Goal: Information Seeking & Learning: Compare options

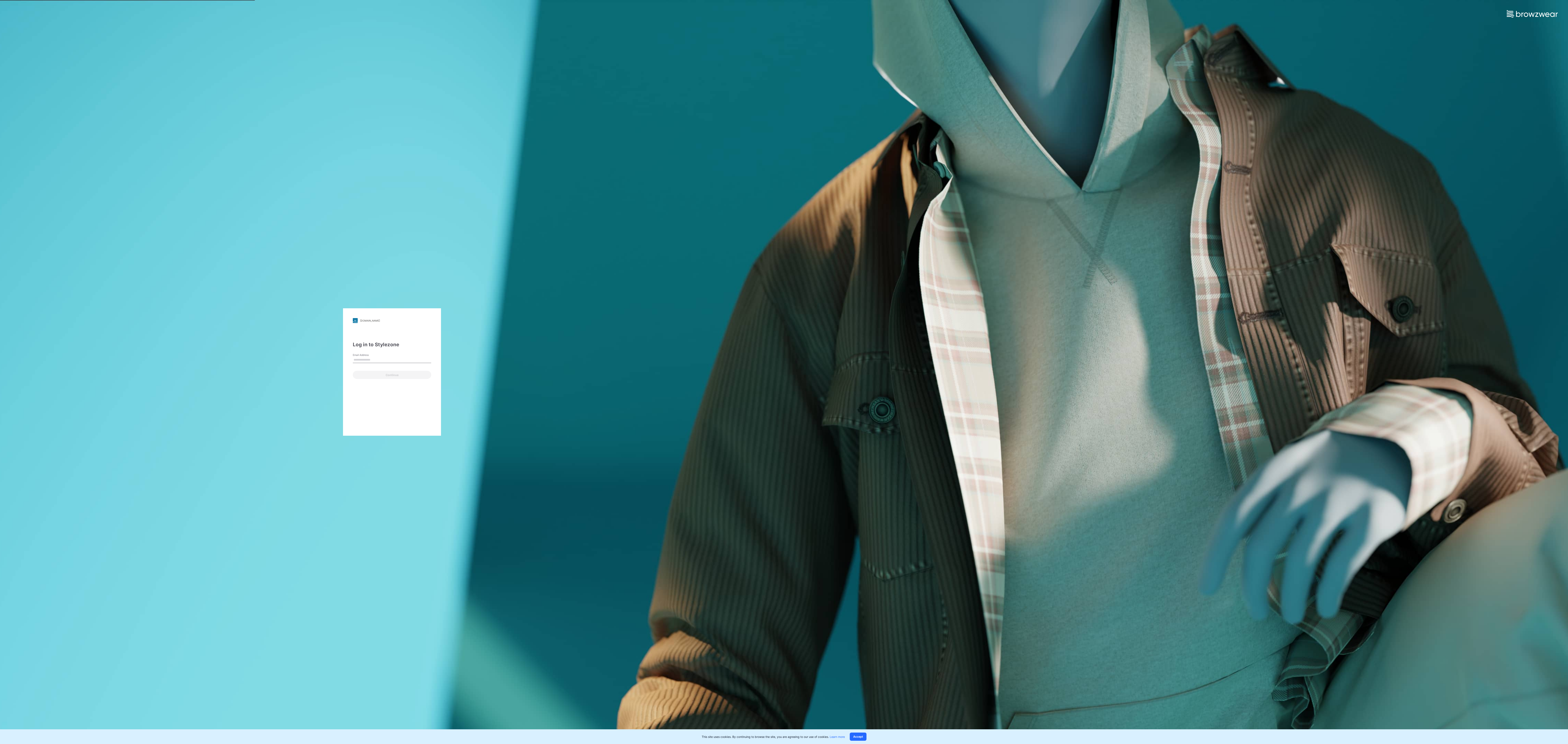
click at [404, 359] on input "Email Address" at bounding box center [392, 360] width 79 height 6
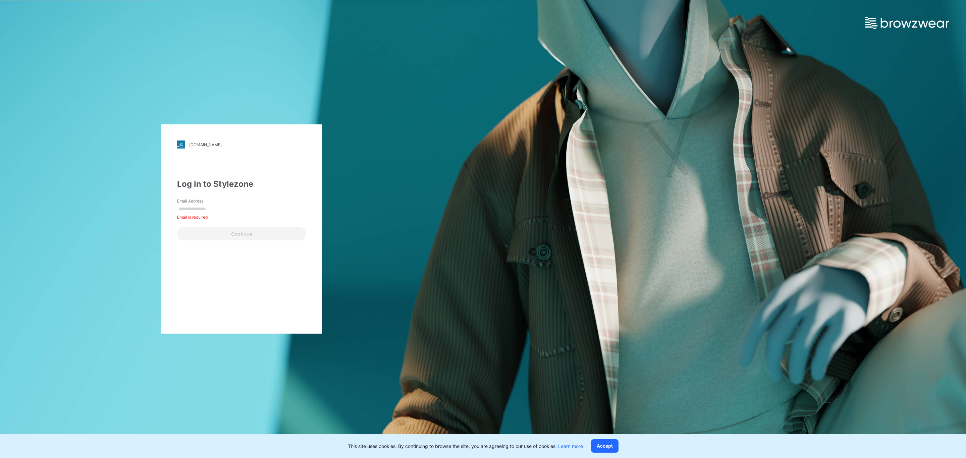
click at [240, 198] on div "Email Address Email is required" at bounding box center [241, 208] width 129 height 20
click at [237, 211] on input "Email Address" at bounding box center [241, 209] width 129 height 10
type input "**********"
click at [254, 230] on button "Continue" at bounding box center [241, 233] width 129 height 13
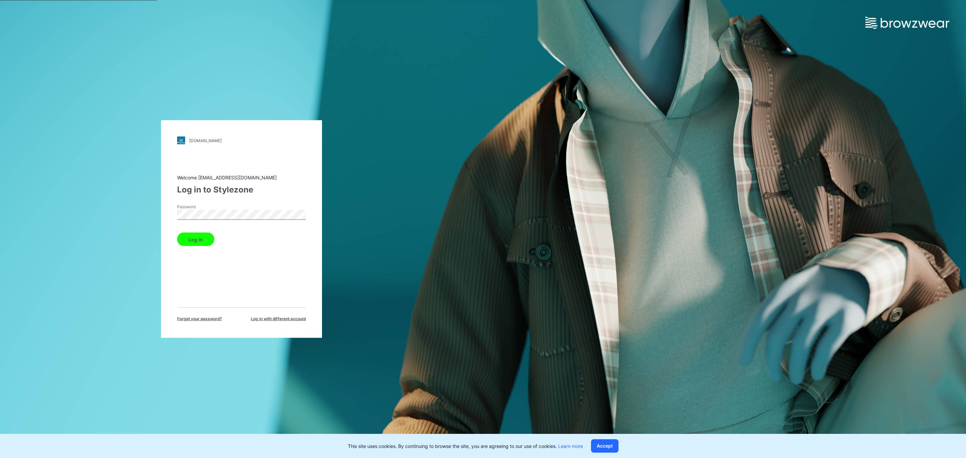
click at [189, 240] on button "Log in" at bounding box center [195, 239] width 37 height 13
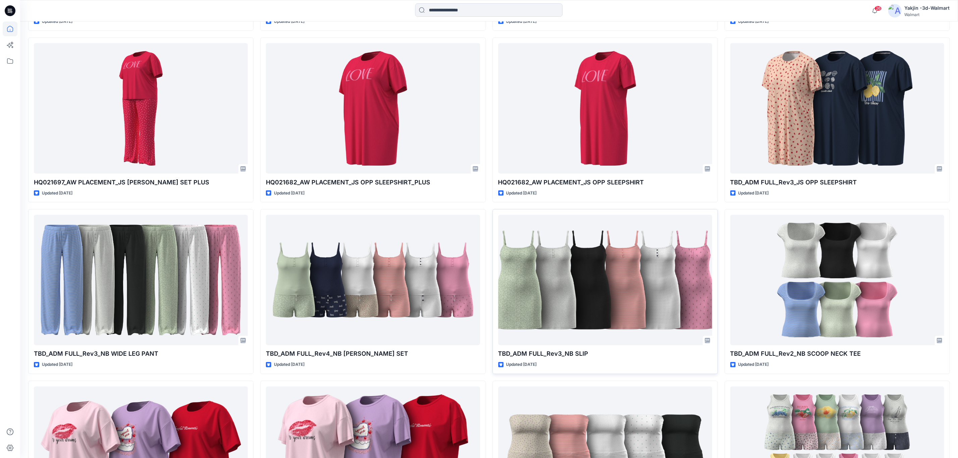
scroll to position [783, 0]
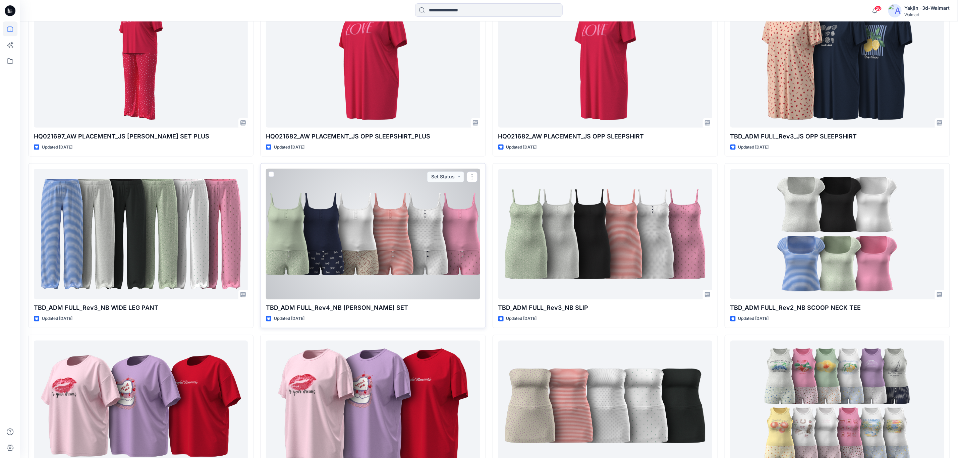
click at [393, 230] on div at bounding box center [373, 234] width 214 height 130
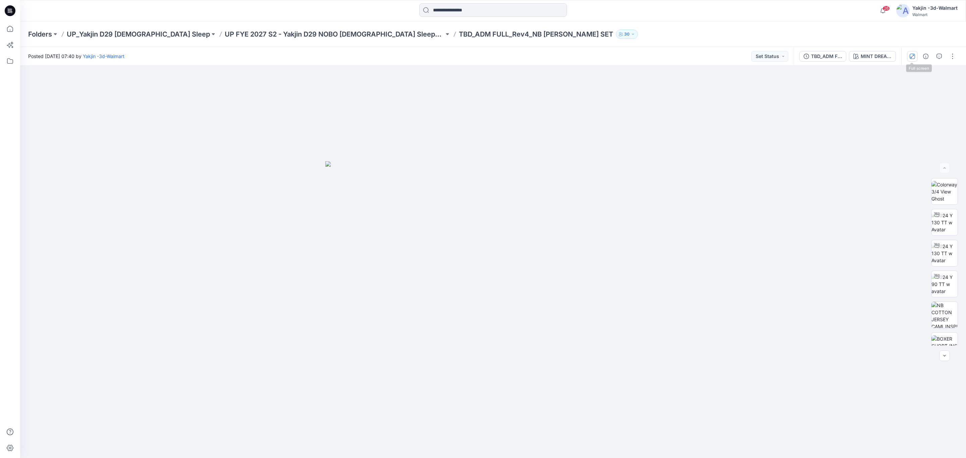
click at [910, 55] on icon "button" at bounding box center [912, 56] width 5 height 5
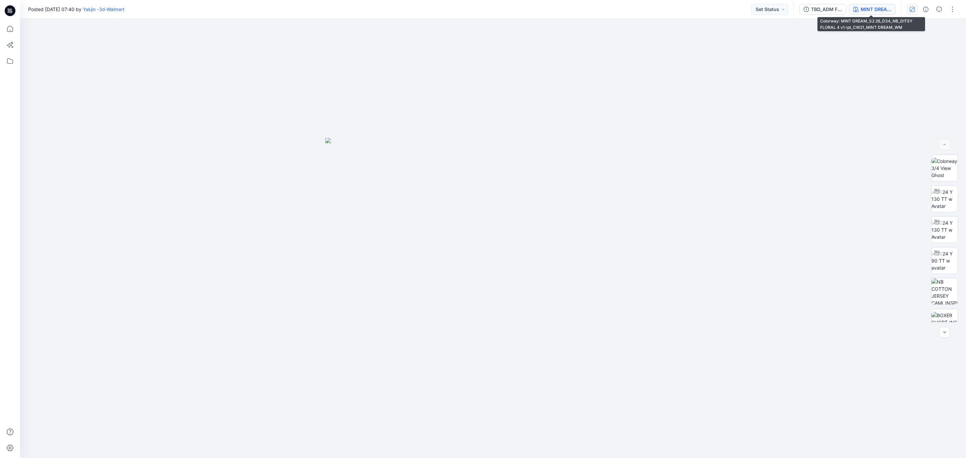
click at [888, 8] on div "MINT DREAM_S2 26_D34_NB_DITSY FLORAL 4 v1 rpt_CW21_MINT DREAM_WM" at bounding box center [876, 9] width 31 height 7
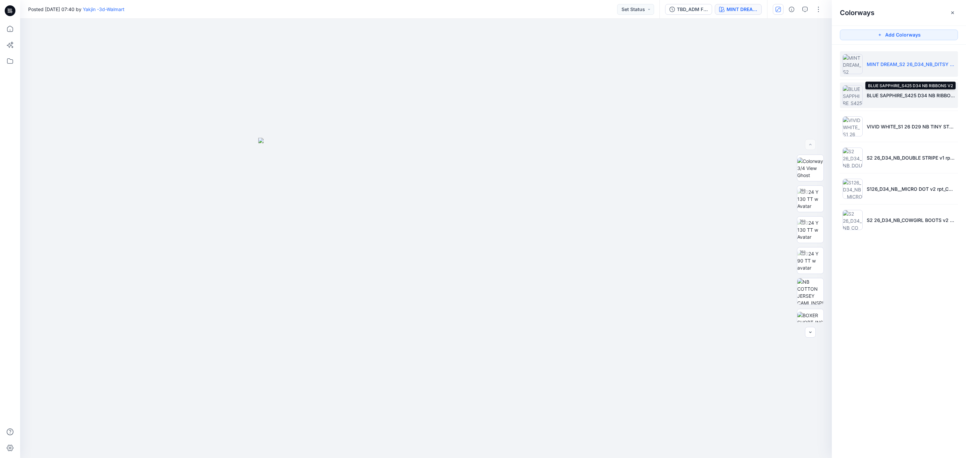
click at [884, 97] on p "BLUE SAPPHIRE_S425 D34 NB RIBBONS V2" at bounding box center [911, 95] width 89 height 7
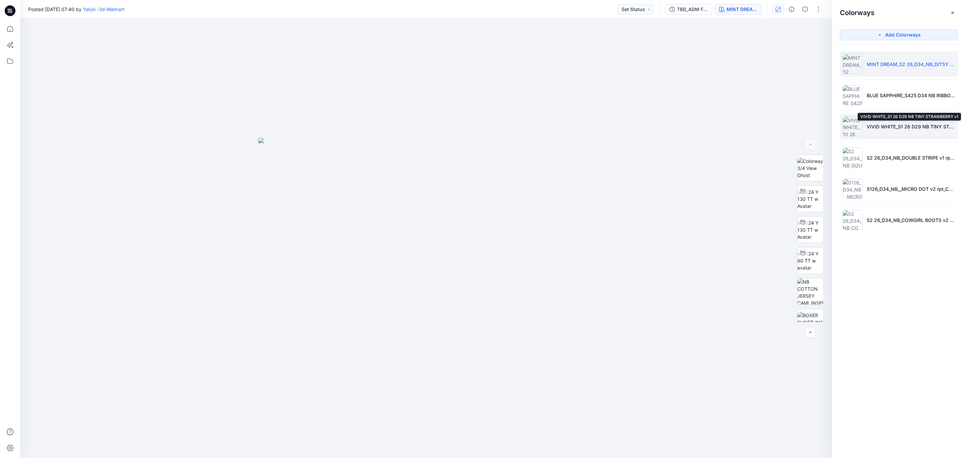
drag, startPoint x: 879, startPoint y: 128, endPoint x: 879, endPoint y: 134, distance: 6.0
click at [879, 128] on p "VIVID WHITE_S1 26 D29 NB TINY STRAWBERRY v1" at bounding box center [911, 126] width 89 height 7
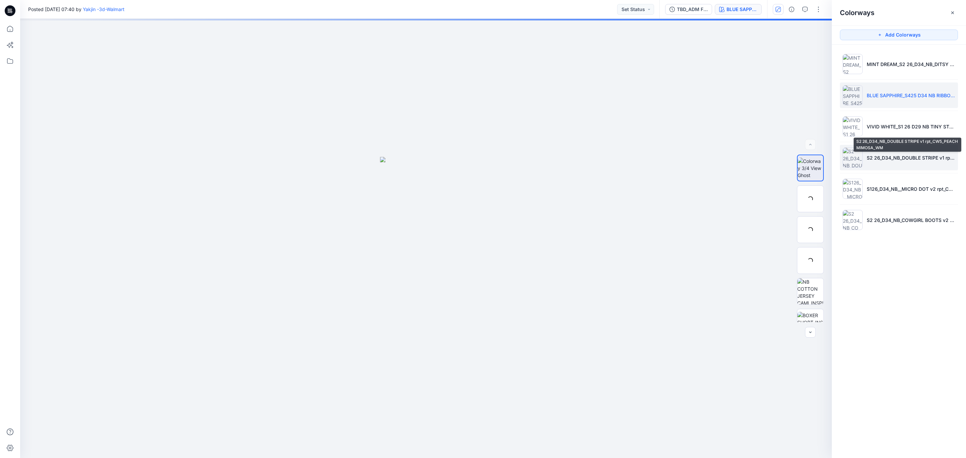
drag, startPoint x: 877, startPoint y: 161, endPoint x: 871, endPoint y: 166, distance: 7.6
click at [877, 162] on li "S2 26_D34_NB_DOUBLE STRIPE v1 rpt_CW5_PEACH MIMOSA_WM" at bounding box center [899, 157] width 118 height 25
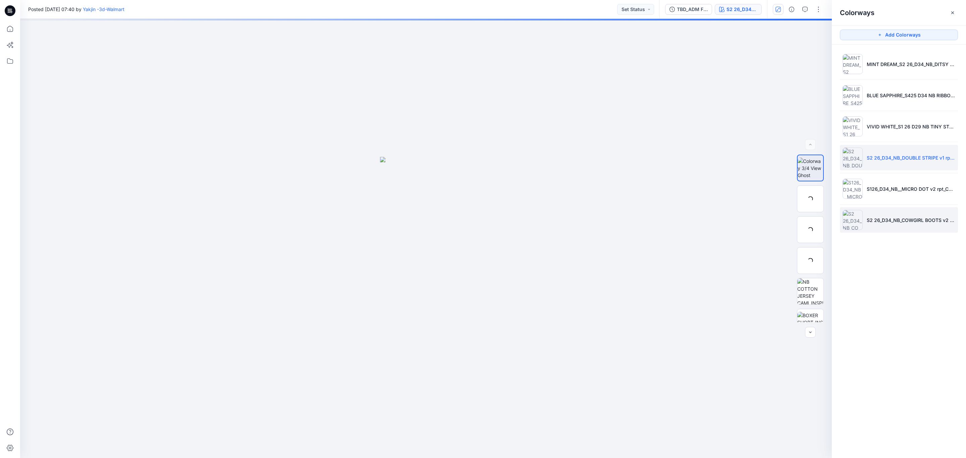
click at [879, 226] on li "S2 26_D34_NB_COWGIRL BOOTS v2 rpt_CW1_ROSY PETAL_WM" at bounding box center [899, 219] width 118 height 25
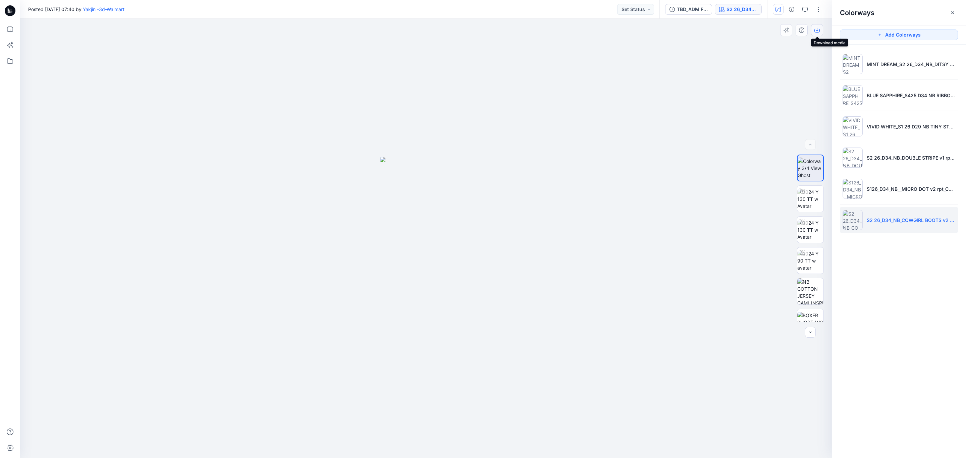
click at [819, 30] on icon "button" at bounding box center [816, 30] width 5 height 5
click at [869, 190] on p "S126_D34_NB__MICRO DOT v2 rpt_CW5_VIVID WHT BLUE SAPPHIRE_WM" at bounding box center [911, 188] width 89 height 7
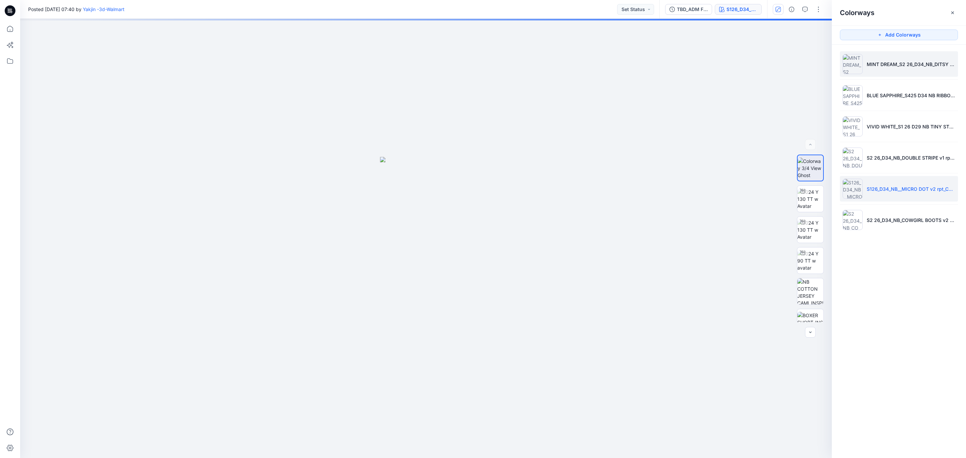
drag, startPoint x: 884, startPoint y: 54, endPoint x: 880, endPoint y: 58, distance: 6.2
click at [884, 54] on li "MINT DREAM_S2 26_D34_NB_DITSY FLORAL 4 v1 rpt_CW21_MINT DREAM_WM" at bounding box center [899, 63] width 118 height 25
click at [817, 30] on icon "button" at bounding box center [817, 29] width 3 height 3
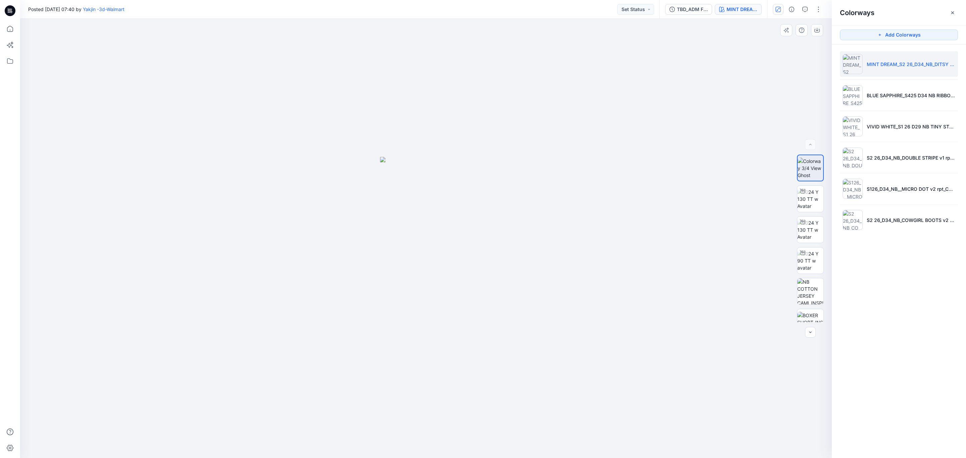
drag, startPoint x: 384, startPoint y: 38, endPoint x: 388, endPoint y: 37, distance: 4.8
click at [384, 38] on div at bounding box center [426, 238] width 812 height 439
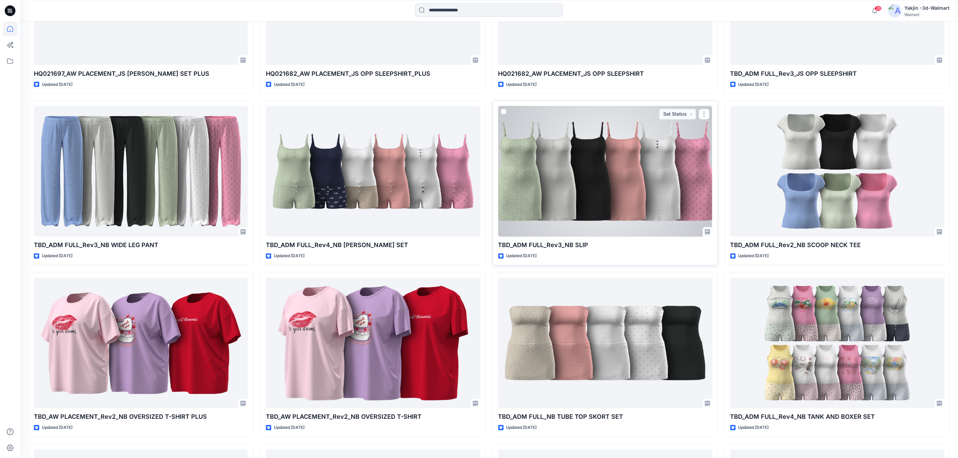
scroll to position [745, 0]
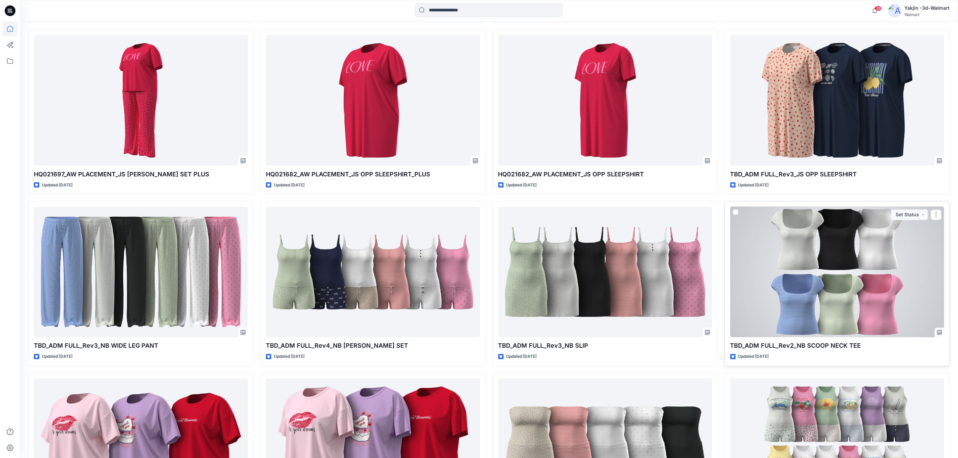
click at [801, 351] on p "TBD_ADM FULL_Rev2_NB SCOOP NECK TEE" at bounding box center [838, 345] width 214 height 9
click at [873, 308] on div at bounding box center [838, 272] width 214 height 130
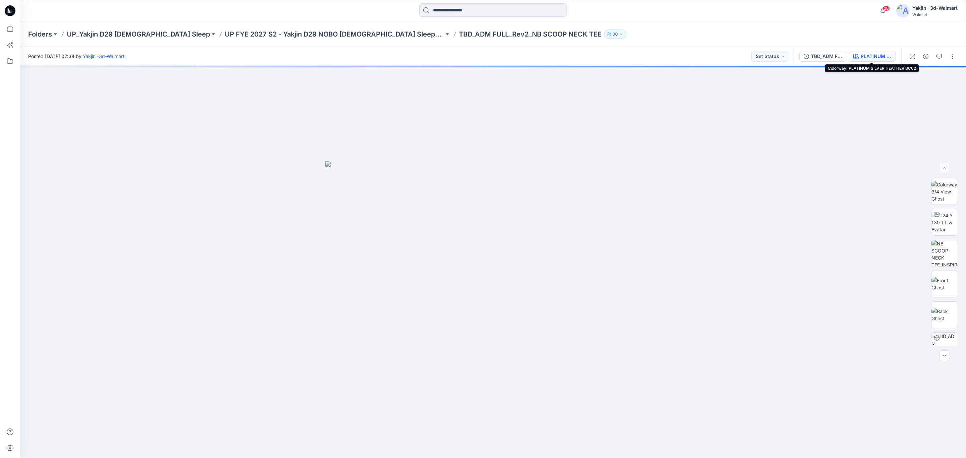
click at [865, 52] on button "PLATINUM SILVER HEATHER BC02" at bounding box center [872, 56] width 47 height 11
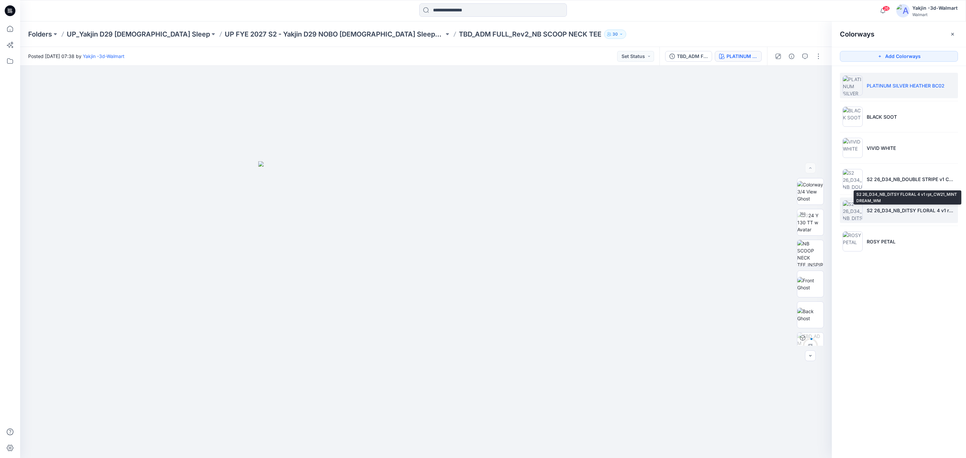
click at [883, 211] on p "S2 26_D34_NB_DITSY FLORAL 4 v1 rpt_CW21_MINT DREAM_WM" at bounding box center [911, 210] width 89 height 7
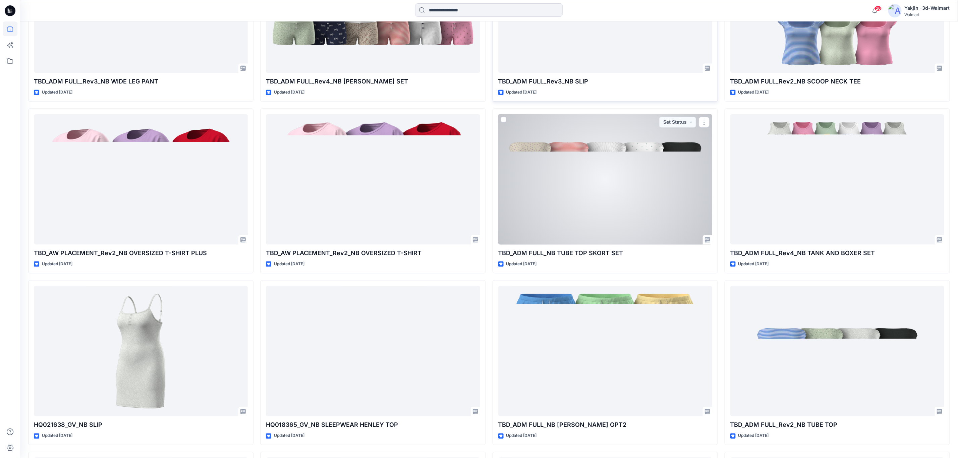
scroll to position [1057, 0]
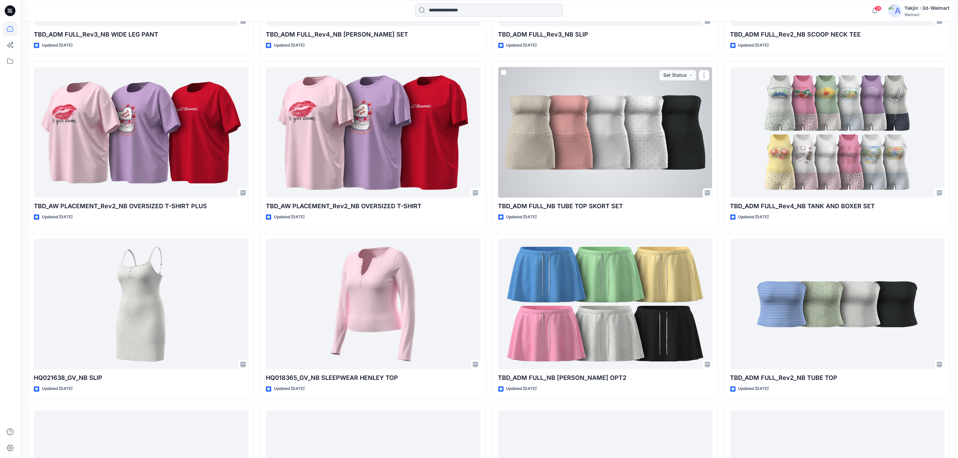
click at [640, 152] on div at bounding box center [605, 132] width 214 height 130
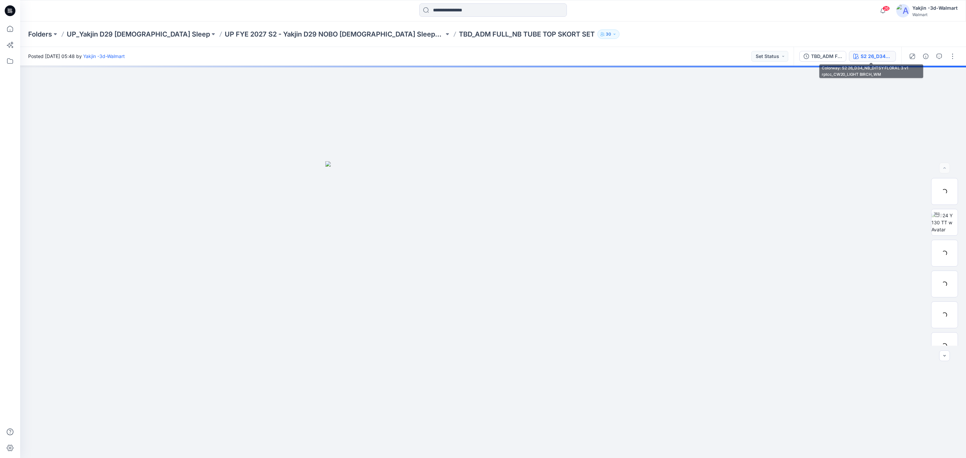
click at [869, 49] on div "TBD_ADM FULL_NB TUBE TOP SKORT SET S2 26_D34_NB_DITSY FLORAL 3 v1 rptcc_CW20_LI…" at bounding box center [848, 56] width 108 height 19
click at [870, 53] on div "S2 26_D34_NB_DITSY FLORAL 3 v1 rptcc_CW20_LIGHT BIRCH_WM" at bounding box center [876, 56] width 31 height 7
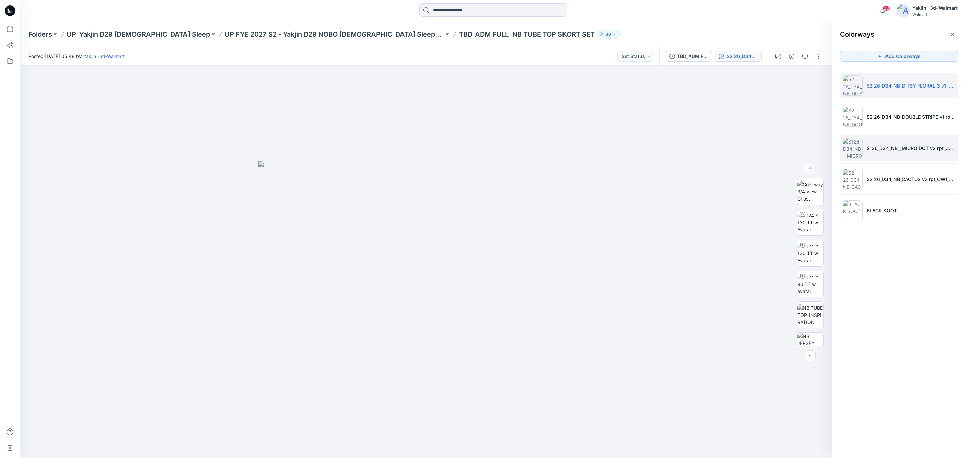
click at [874, 148] on p "S126_D34_NB__MICRO DOT v2 rpt_CW5_VIVID WHT BLUE SAPPHIRE_WM" at bounding box center [911, 148] width 89 height 7
click at [819, 77] on icon "button" at bounding box center [816, 78] width 5 height 4
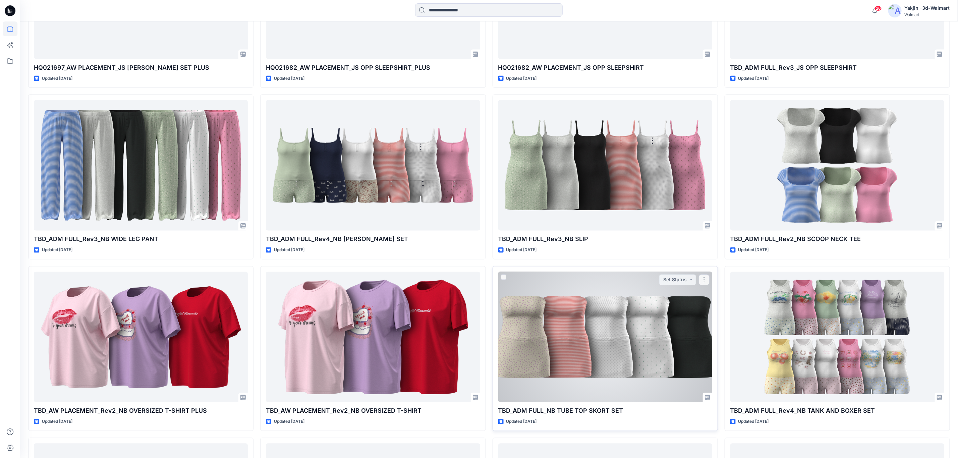
scroll to position [855, 0]
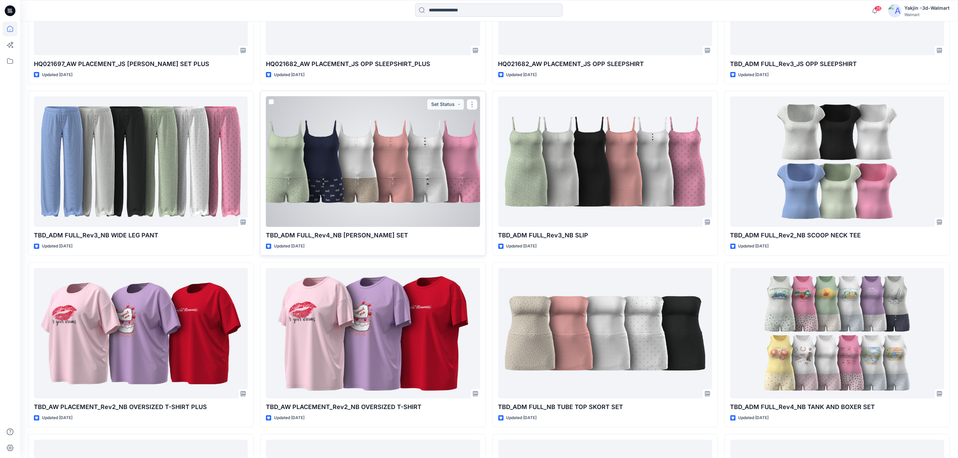
click at [366, 186] on div at bounding box center [373, 162] width 214 height 130
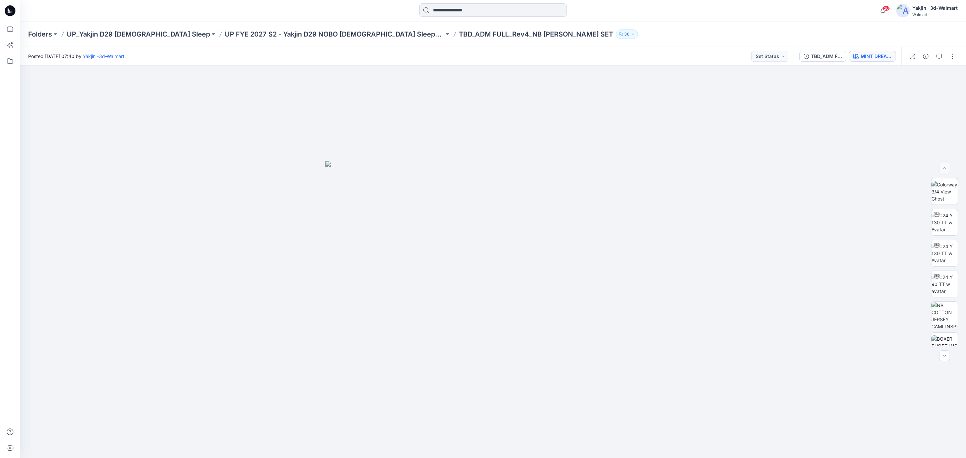
click at [890, 59] on div "MINT DREAM_S2 26_D34_NB_DITSY FLORAL 4 v1 rpt_CW21_MINT DREAM_WM" at bounding box center [876, 56] width 31 height 7
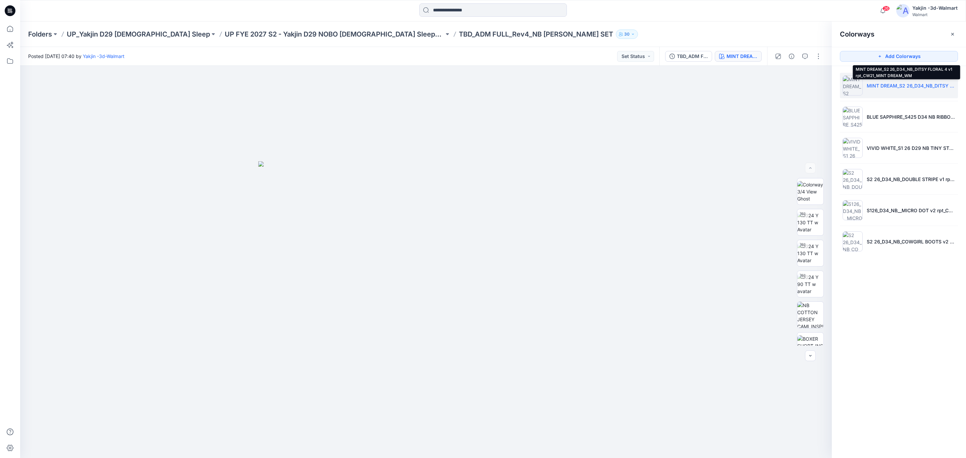
click at [896, 87] on p "MINT DREAM_S2 26_D34_NB_DITSY FLORAL 4 v1 rpt_CW21_MINT DREAM_WM" at bounding box center [911, 85] width 89 height 7
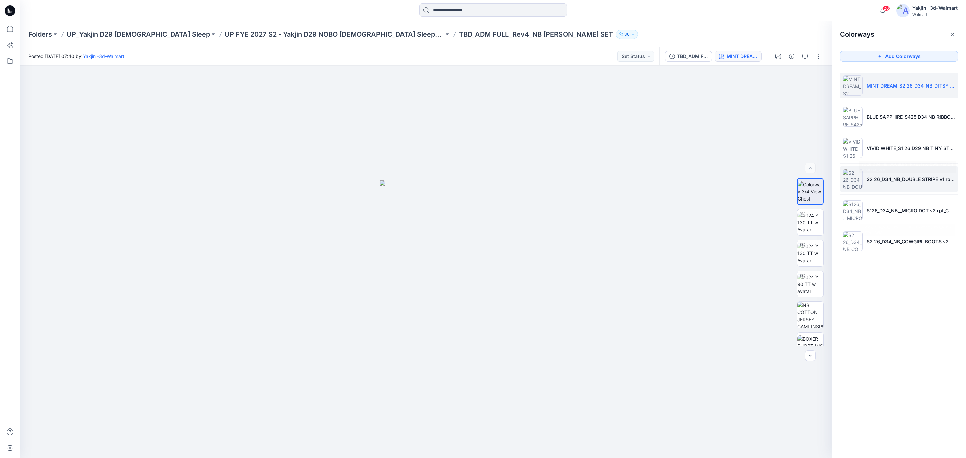
click at [870, 173] on li "S2 26_D34_NB_DOUBLE STRIPE v1 rpt_CW5_PEACH MIMOSA_WM" at bounding box center [899, 178] width 118 height 25
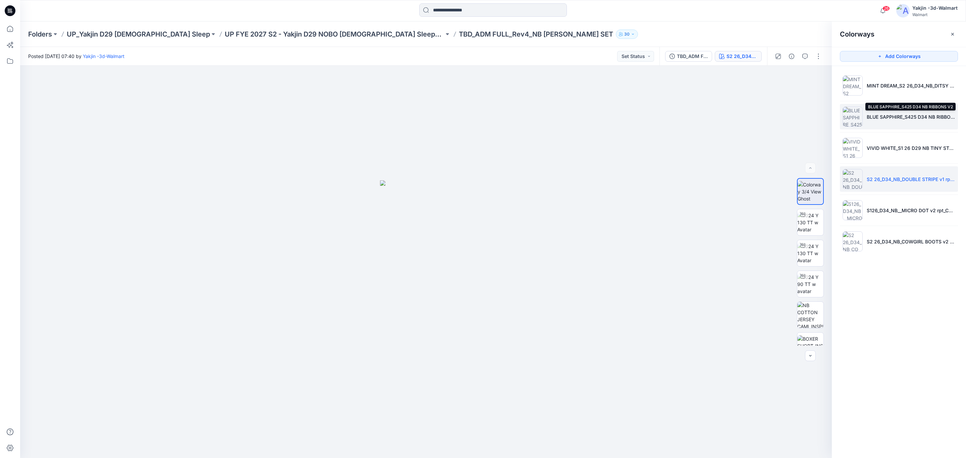
click at [889, 114] on p "BLUE SAPPHIRE_S425 D34 NB RIBBONS V2" at bounding box center [911, 116] width 89 height 7
click at [815, 78] on icon "button" at bounding box center [816, 76] width 5 height 5
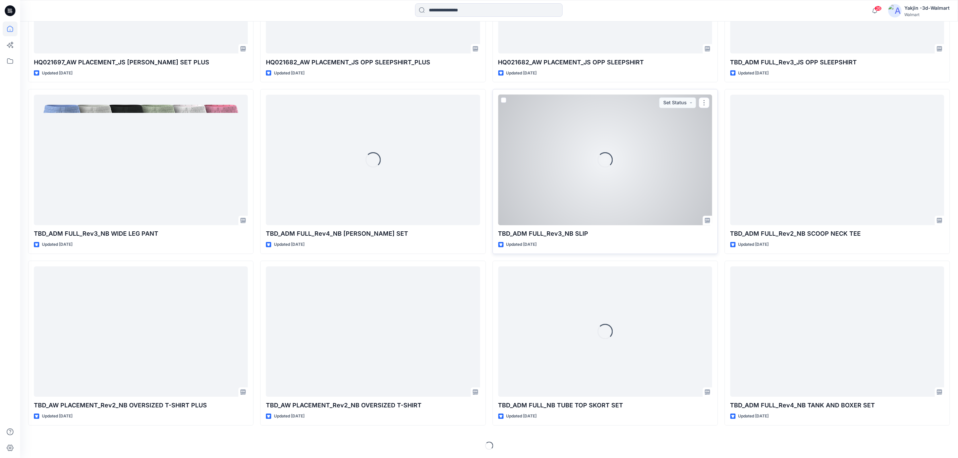
scroll to position [858, 0]
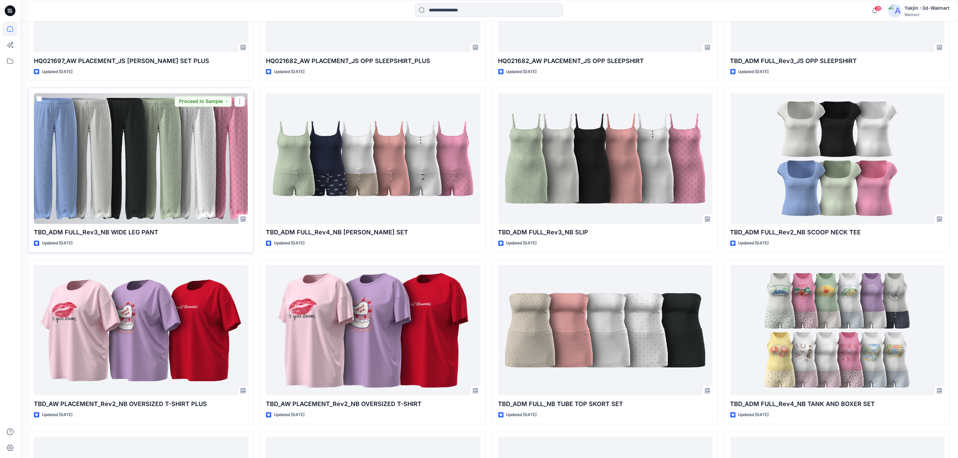
click at [216, 146] on div at bounding box center [141, 159] width 214 height 130
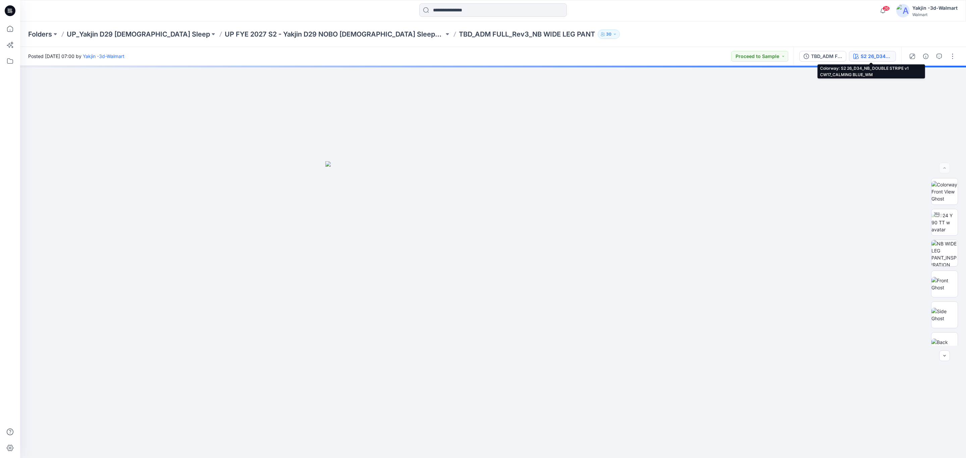
click at [869, 57] on div "S2 26_D34_NB_DOUBLE STRIPE v1 CW17_CALMING BLUE_WM" at bounding box center [876, 56] width 31 height 7
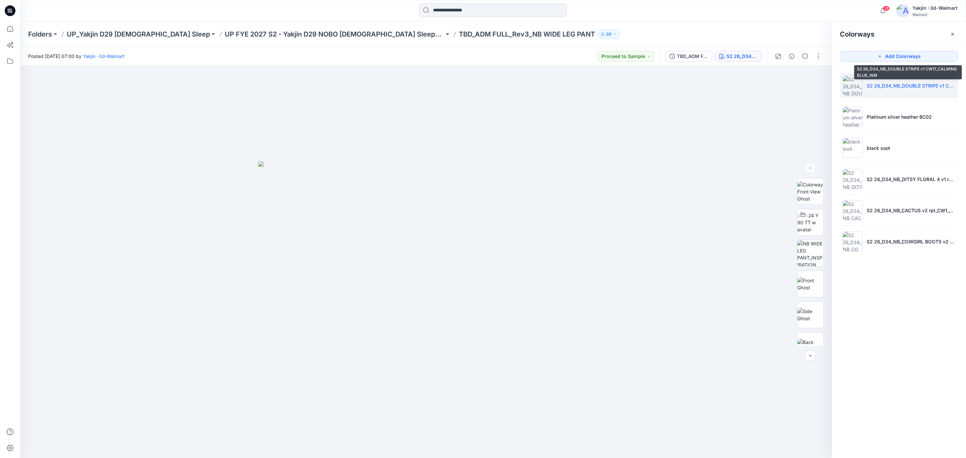
click at [859, 86] on li "S2 26_D34_NB_DOUBLE STRIPE v1 CW17_CALMING BLUE_WM" at bounding box center [899, 85] width 118 height 25
click at [818, 77] on icon "button" at bounding box center [816, 76] width 5 height 5
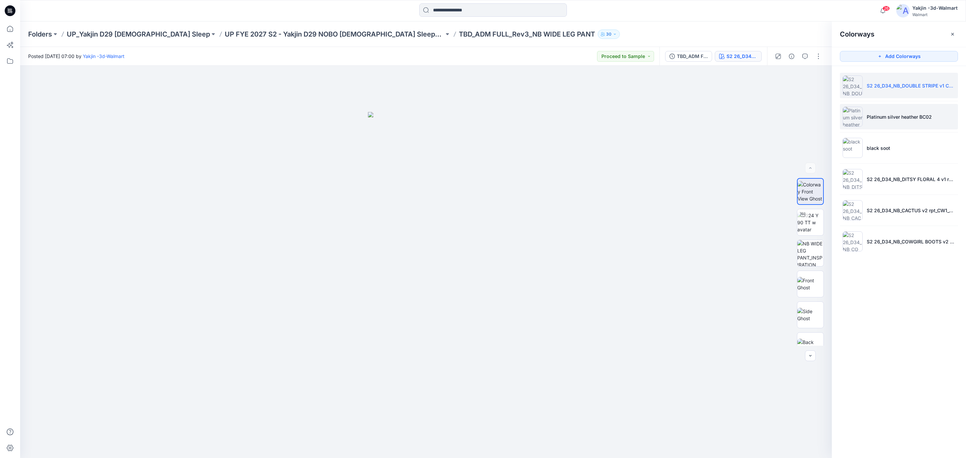
click at [873, 120] on p "Platinum silver heather BC02" at bounding box center [899, 116] width 65 height 7
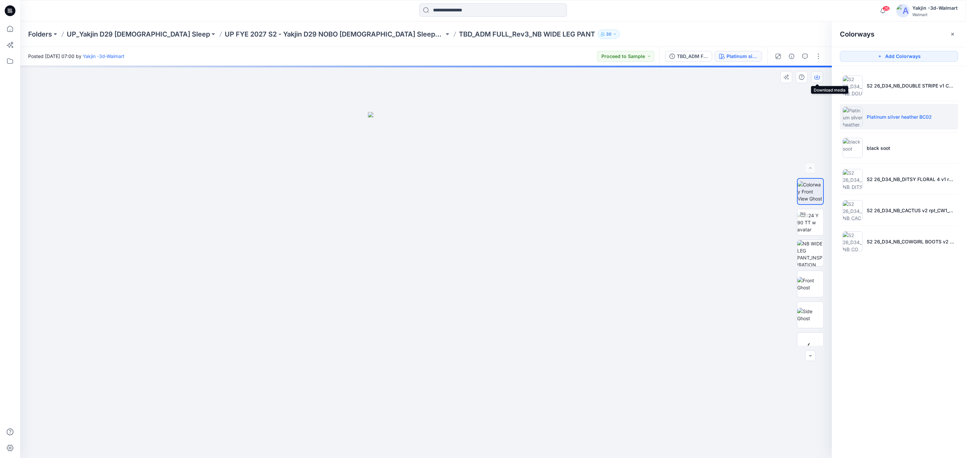
click at [816, 75] on icon "button" at bounding box center [816, 76] width 5 height 5
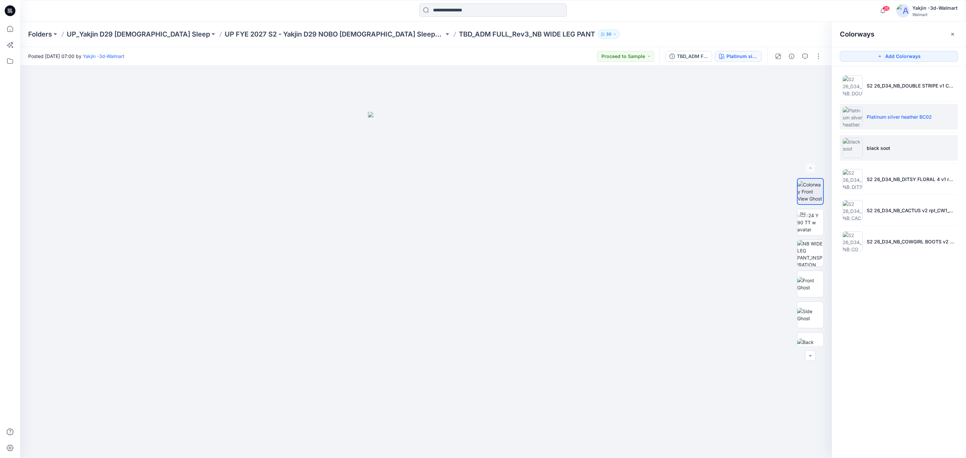
click at [935, 143] on li "black soot" at bounding box center [899, 147] width 118 height 25
click at [817, 79] on icon "button" at bounding box center [816, 76] width 5 height 5
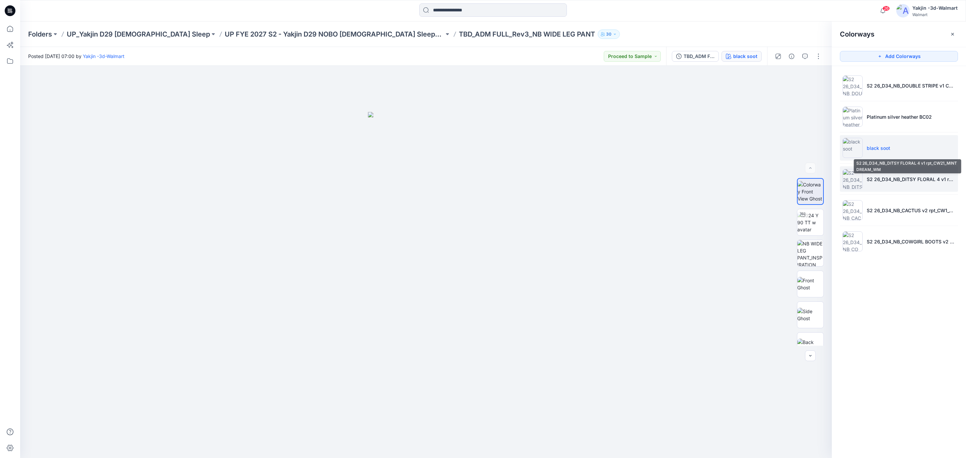
click at [919, 181] on p "S2 26_D34_NB_DITSY FLORAL 4 v1 rpt_CW21_MINT DREAM_WM" at bounding box center [911, 179] width 89 height 7
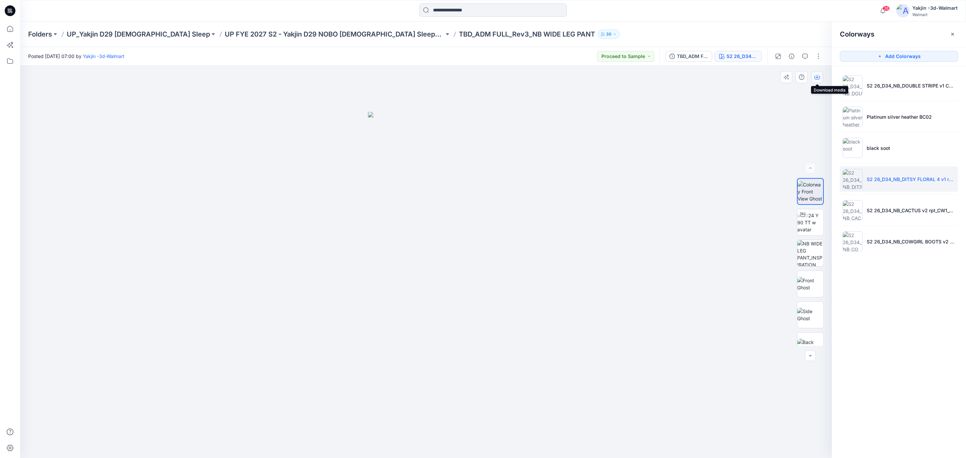
click at [817, 78] on icon "button" at bounding box center [816, 76] width 5 height 5
click at [926, 211] on p "S2 26_D34_NB_CACTUS v2 rpt_CW1_VIVID WHITE_WM" at bounding box center [911, 210] width 89 height 7
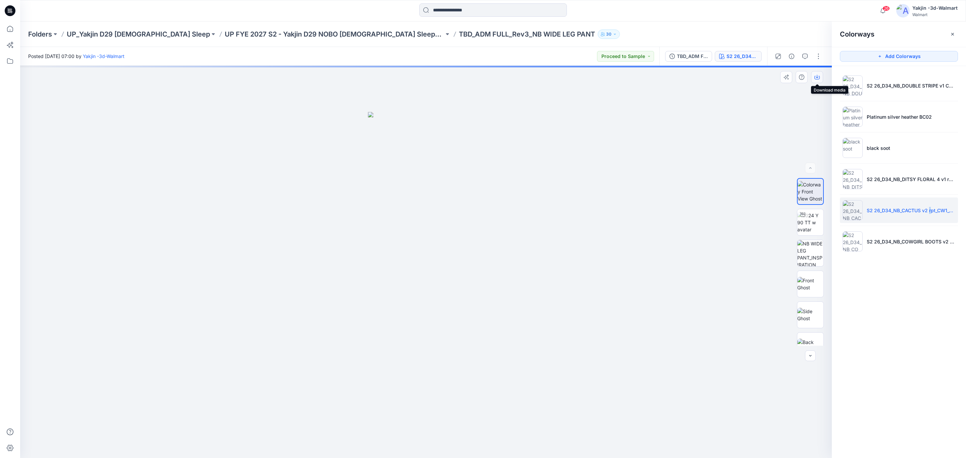
click at [816, 76] on icon "button" at bounding box center [816, 76] width 5 height 5
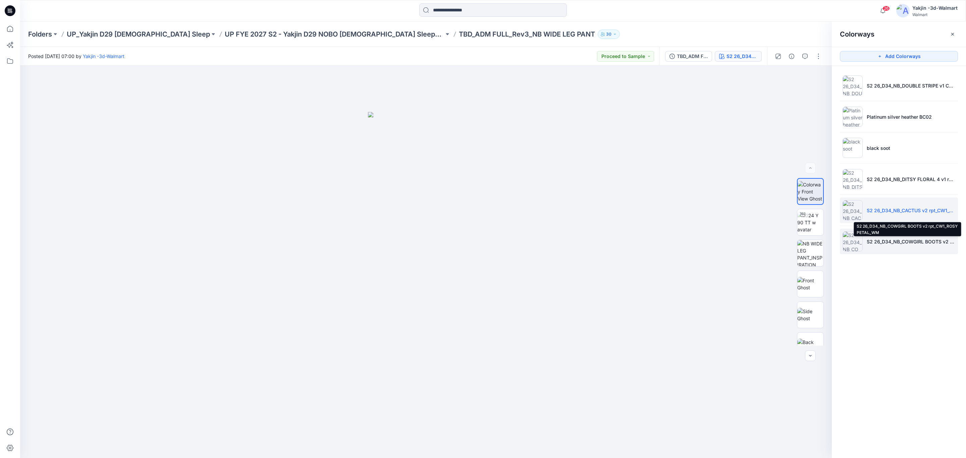
click at [903, 243] on p "S2 26_D34_NB_COWGIRL BOOTS v2 rpt_CW1_ROSY PETAL_WM" at bounding box center [911, 241] width 89 height 7
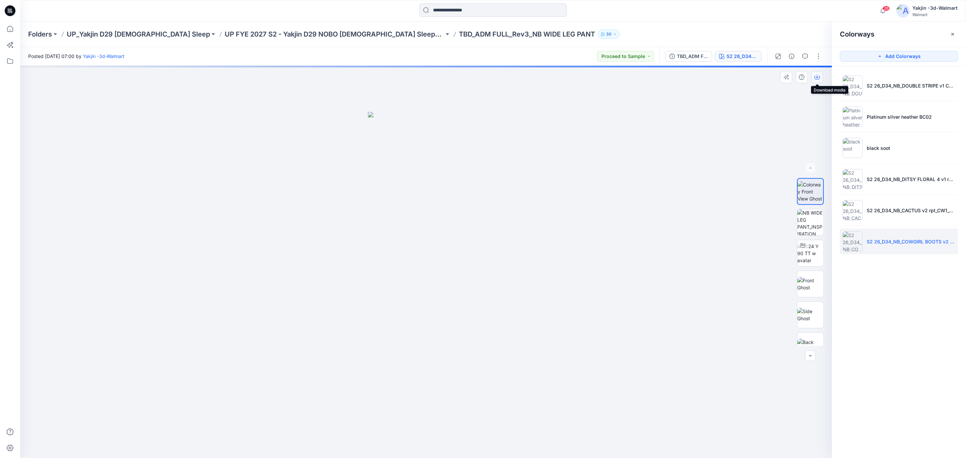
click at [818, 79] on icon "button" at bounding box center [816, 76] width 5 height 5
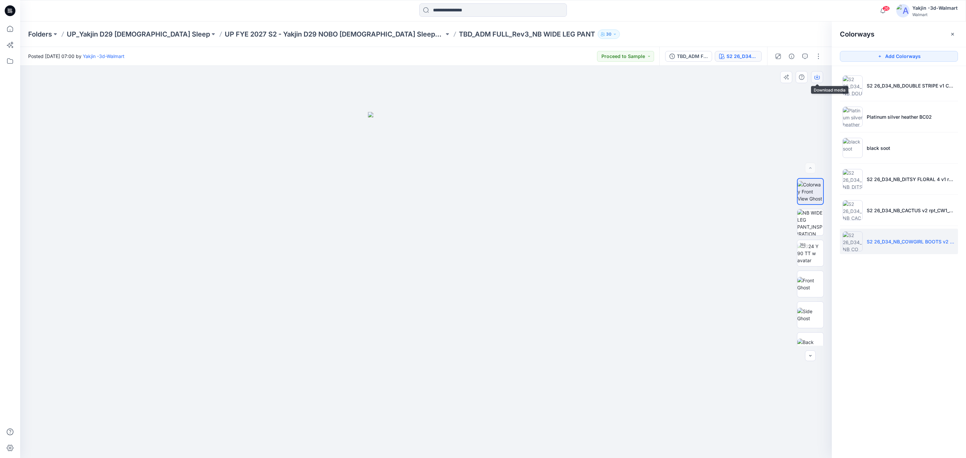
click at [818, 77] on icon "button" at bounding box center [816, 76] width 5 height 5
click at [818, 77] on icon "button" at bounding box center [817, 76] width 3 height 3
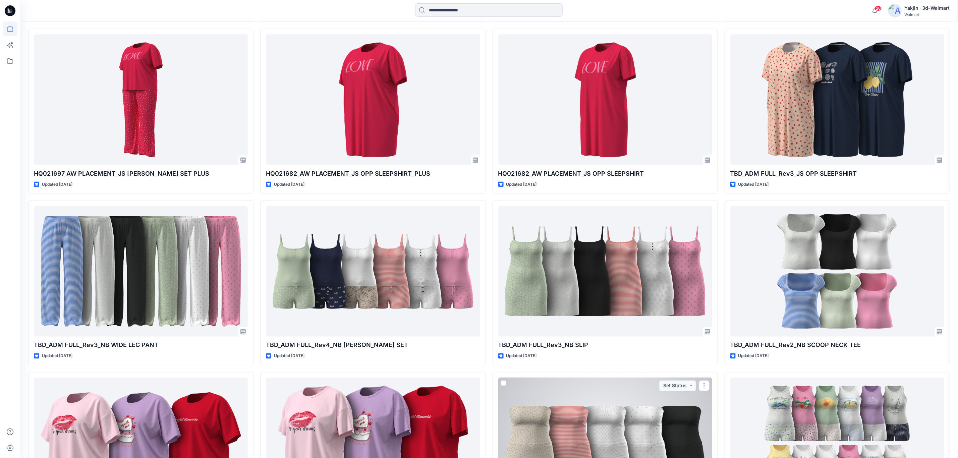
scroll to position [720, 0]
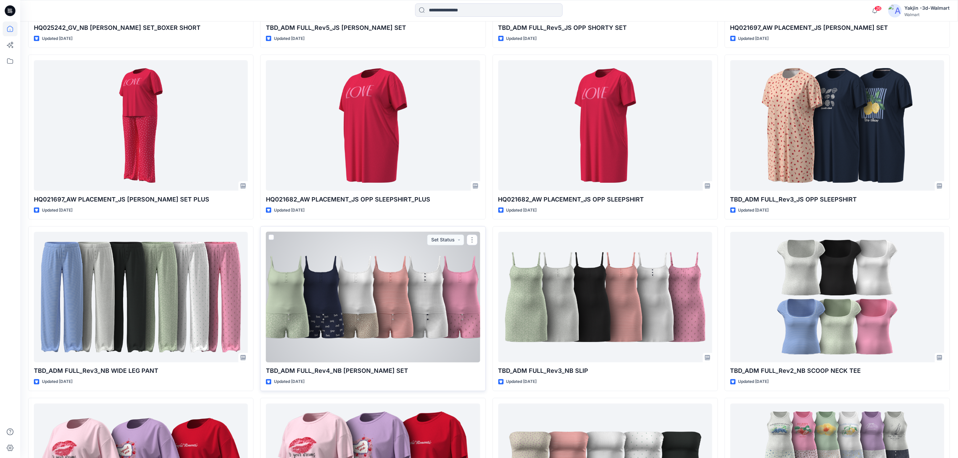
click at [440, 311] on div at bounding box center [373, 297] width 214 height 130
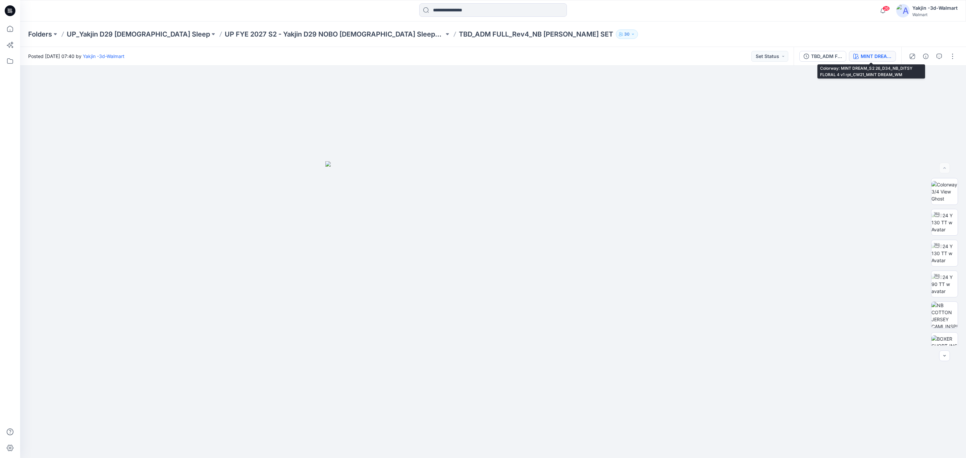
click at [879, 58] on div "MINT DREAM_S2 26_D34_NB_DITSY FLORAL 4 v1 rpt_CW21_MINT DREAM_WM" at bounding box center [876, 56] width 31 height 7
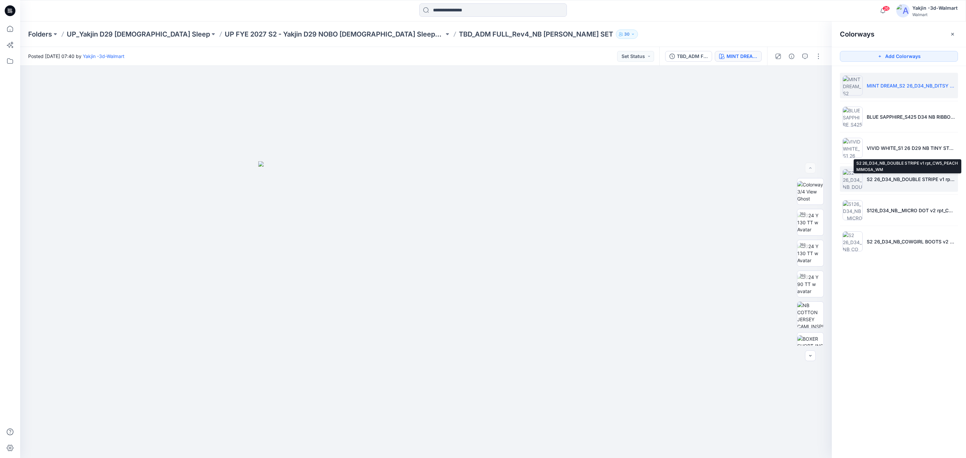
click at [868, 179] on p "S2 26_D34_NB_DOUBLE STRIPE v1 rpt_CW5_PEACH MIMOSA_WM" at bounding box center [911, 179] width 89 height 7
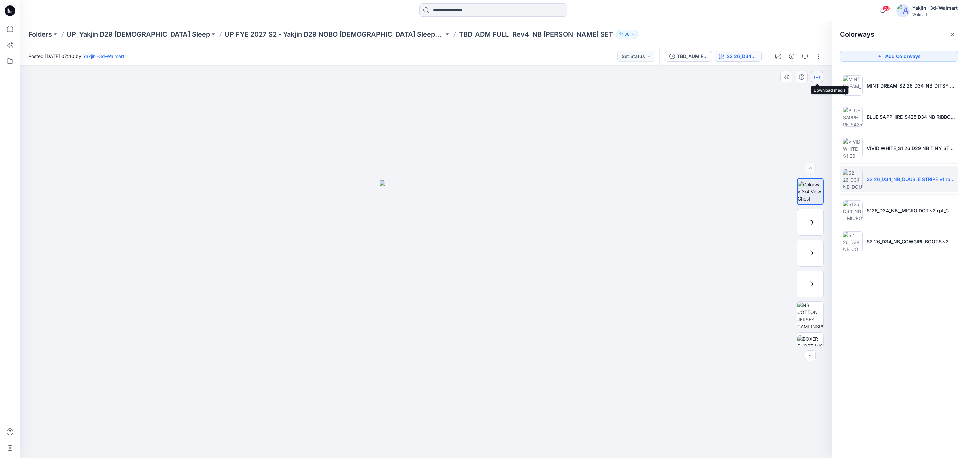
click at [816, 75] on icon "button" at bounding box center [816, 76] width 5 height 5
click at [871, 208] on p "S126_D34_NB__MICRO DOT v2 rpt_CW5_VIVID WHT BLUE SAPPHIRE_WM" at bounding box center [911, 210] width 89 height 7
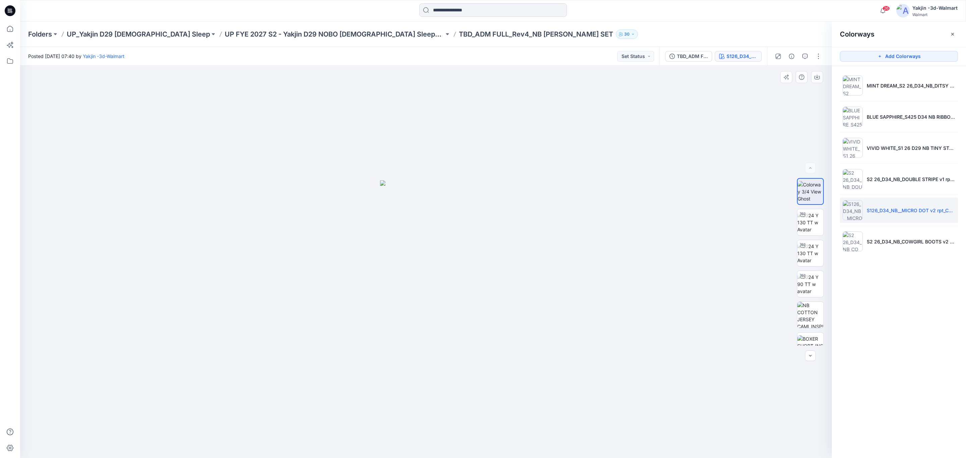
drag, startPoint x: 670, startPoint y: 191, endPoint x: 727, endPoint y: 132, distance: 81.1
click at [672, 189] on div at bounding box center [426, 262] width 812 height 392
click at [819, 77] on icon "button" at bounding box center [816, 76] width 5 height 5
